Goal: Information Seeking & Learning: Learn about a topic

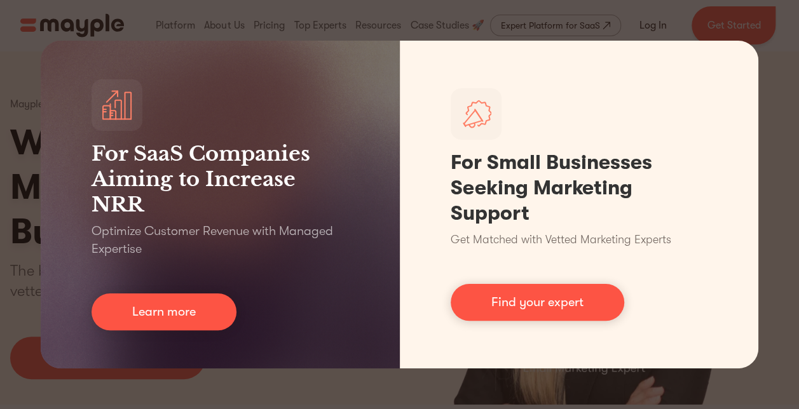
click at [782, 72] on div "For SaaS Companies Aiming to Increase NRR Optimize Customer Revenue with Manage…" at bounding box center [399, 204] width 799 height 409
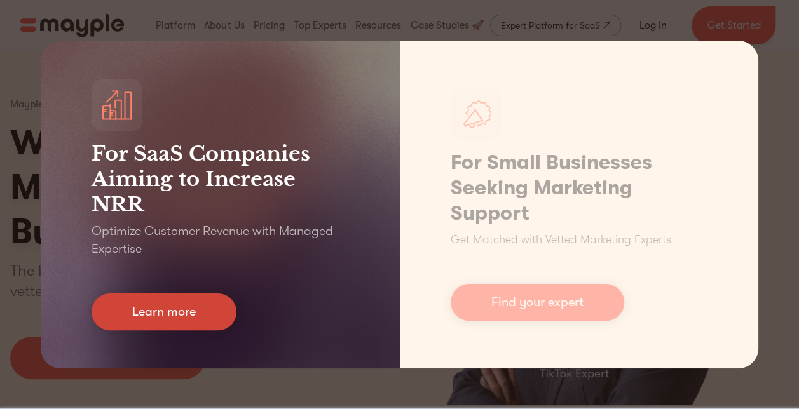
click at [169, 310] on link "Learn more" at bounding box center [164, 312] width 145 height 37
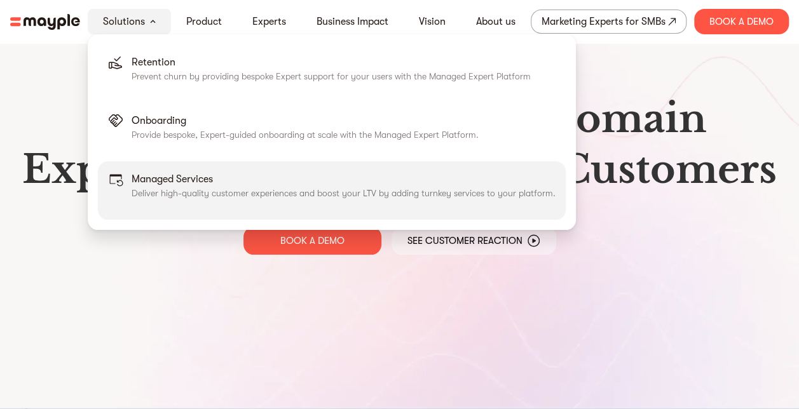
click at [180, 174] on p "Managed Services" at bounding box center [344, 179] width 424 height 15
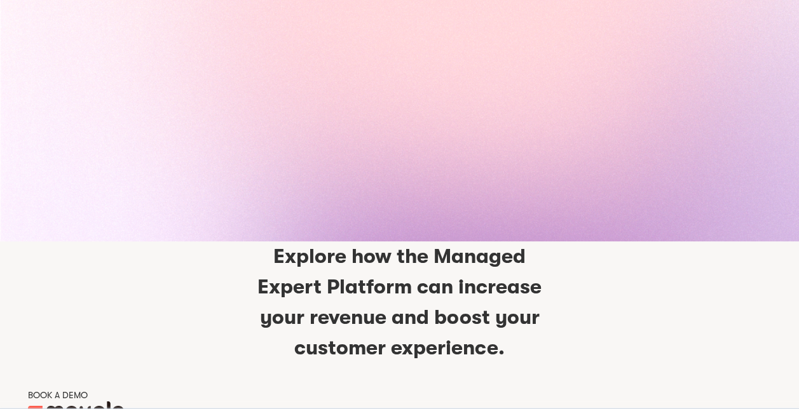
scroll to position [3816, 0]
